Goal: Task Accomplishment & Management: Manage account settings

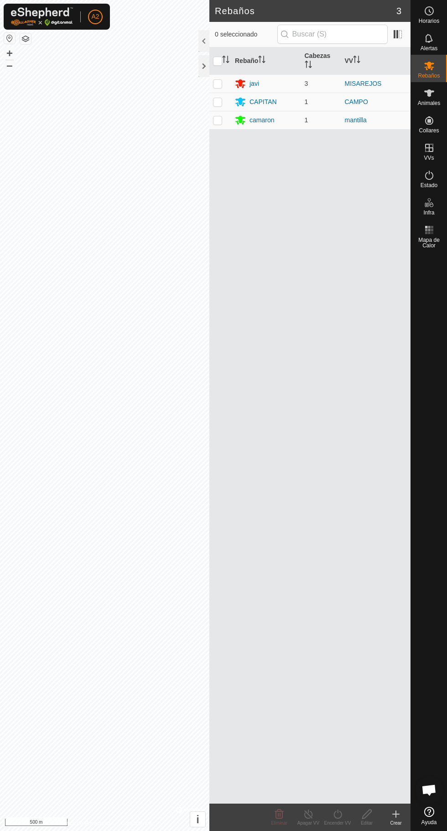
click at [281, 125] on div "camaron" at bounding box center [266, 119] width 62 height 11
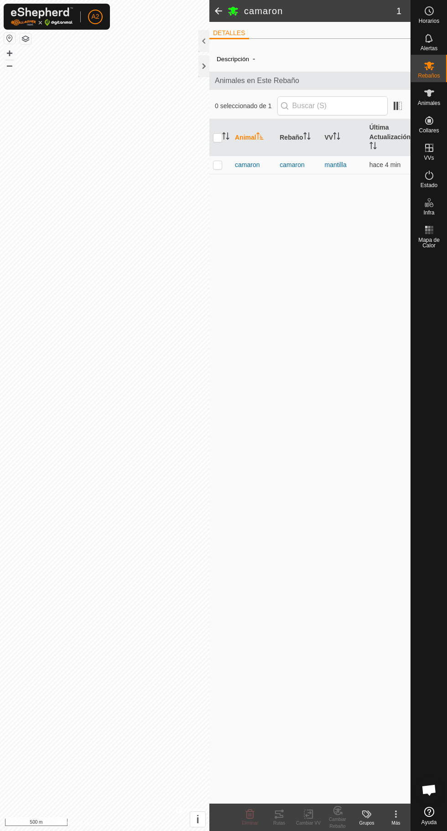
click at [243, 165] on span "camaron" at bounding box center [247, 165] width 25 height 10
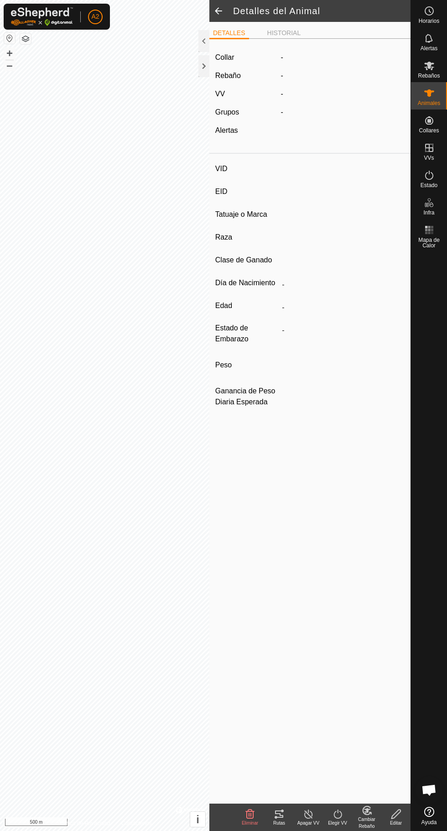
type input "camaron"
type input "-"
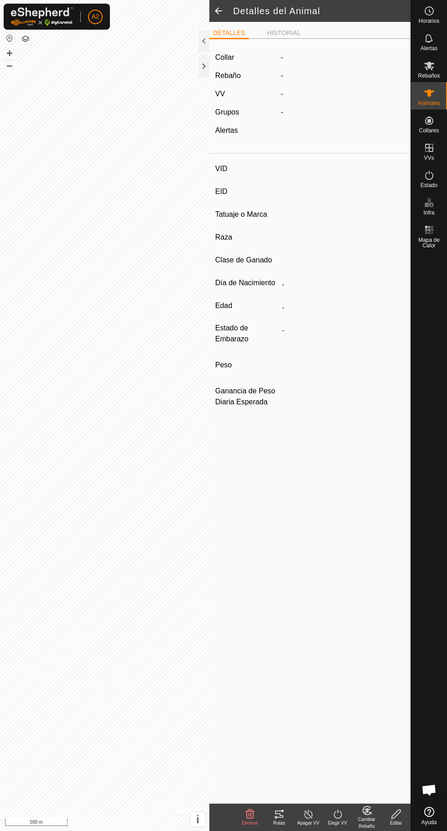
type input "0 kg"
type input "-"
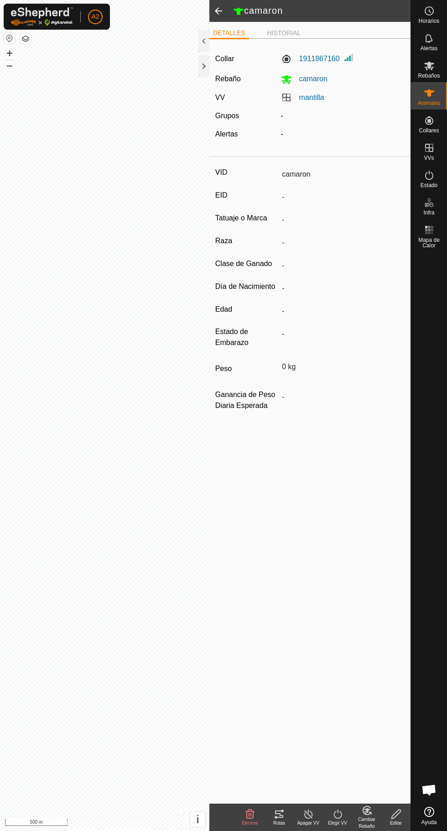
click at [279, 825] on div "Rutas" at bounding box center [279, 822] width 29 height 7
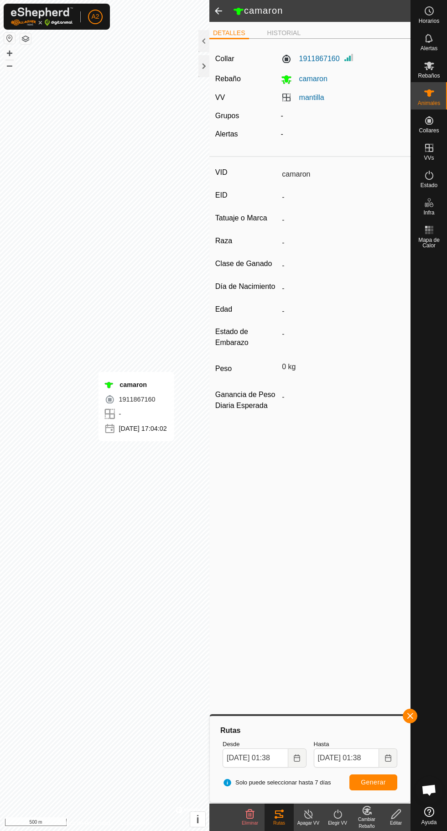
click at [440, 73] on div "Rebaños" at bounding box center [429, 68] width 36 height 27
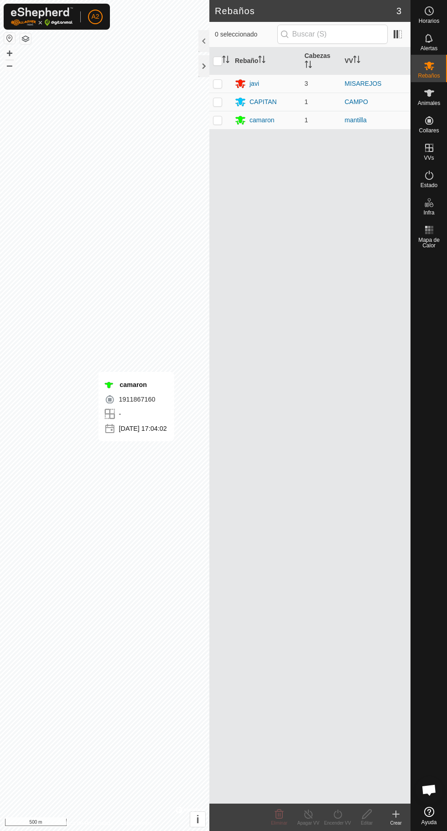
click at [296, 107] on div "CAPITAN" at bounding box center [266, 101] width 62 height 11
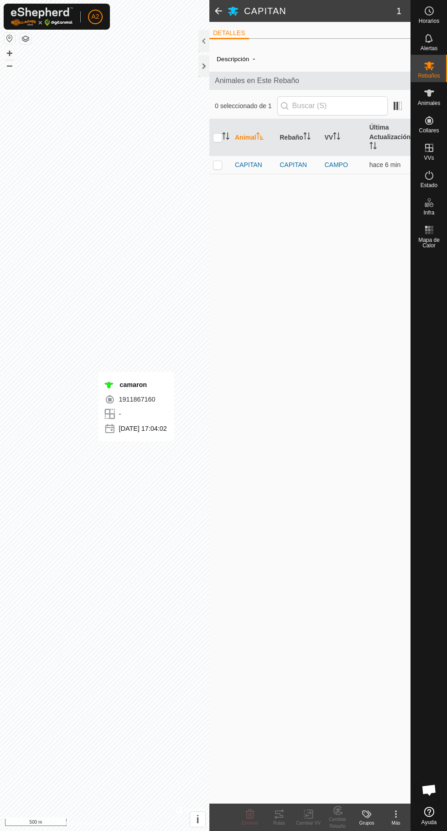
click at [254, 165] on span "CAPITAN" at bounding box center [248, 165] width 27 height 10
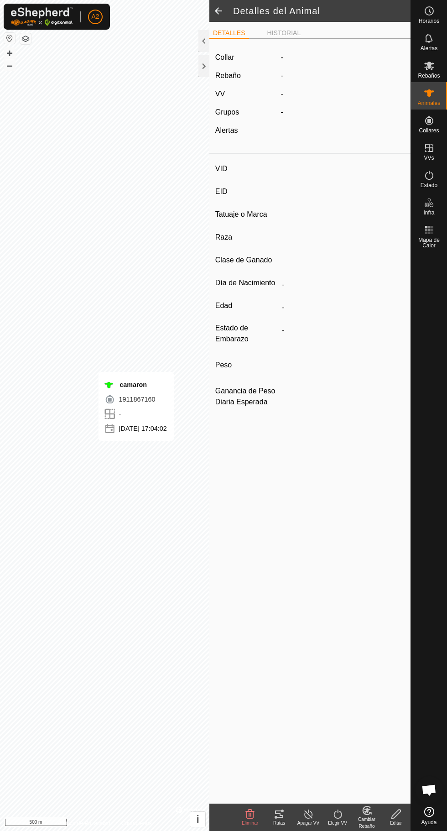
type input "CAPITAN"
type input "-"
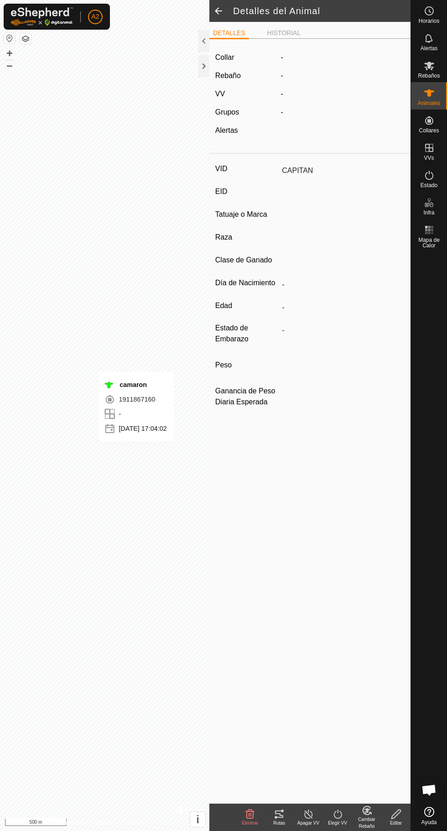
type input "0 kg"
type input "-"
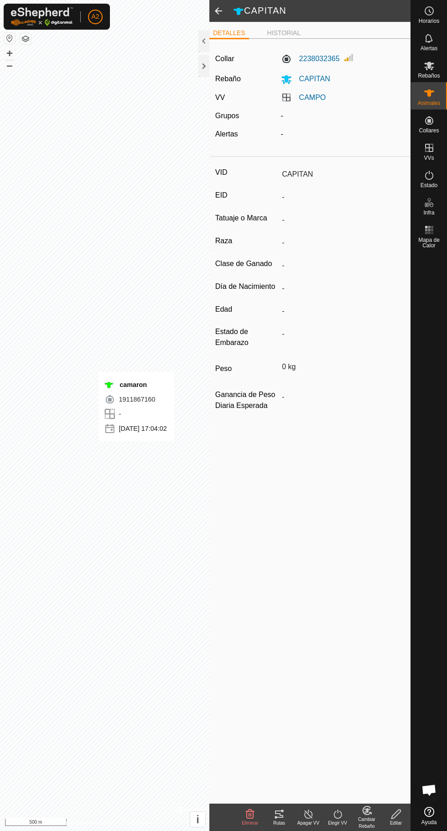
click at [277, 822] on div "Rutas" at bounding box center [279, 822] width 29 height 7
